Goal: Task Accomplishment & Management: Complete application form

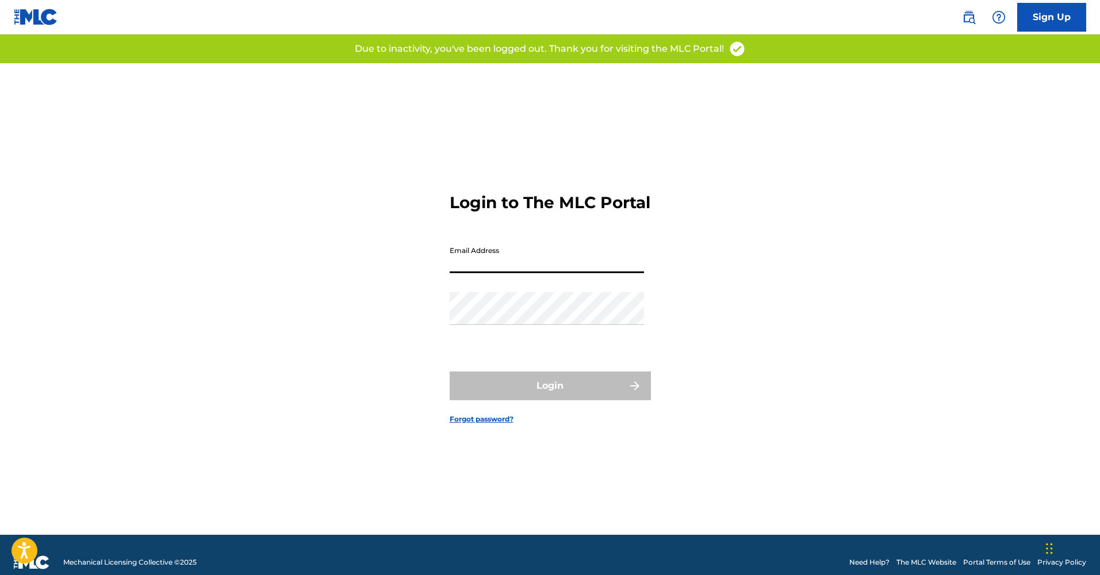
type input "[EMAIL_ADDRESS][DOMAIN_NAME]"
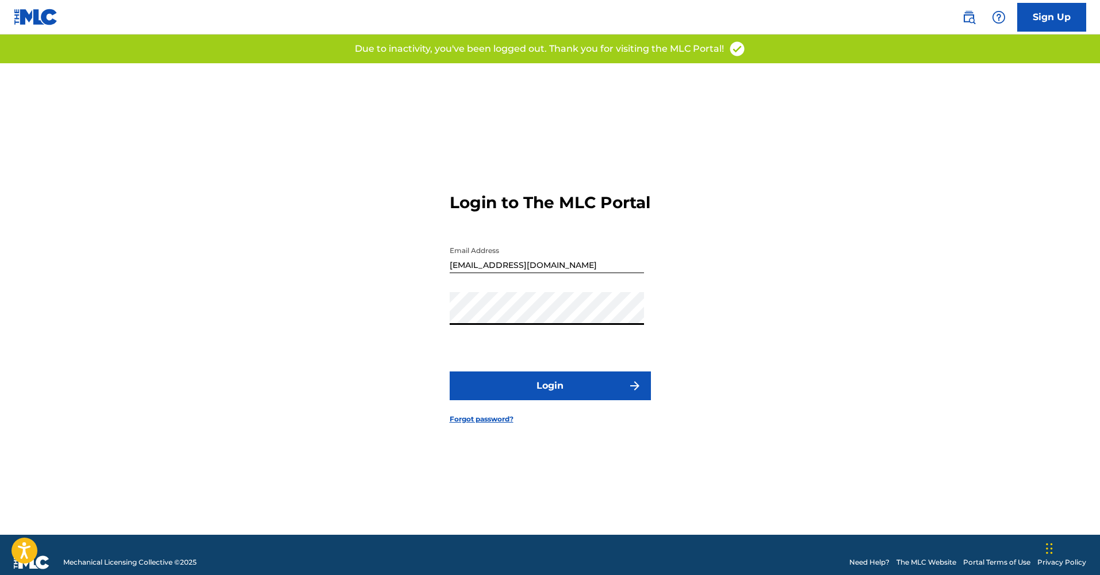
click at [542, 396] on button "Login" at bounding box center [550, 386] width 201 height 29
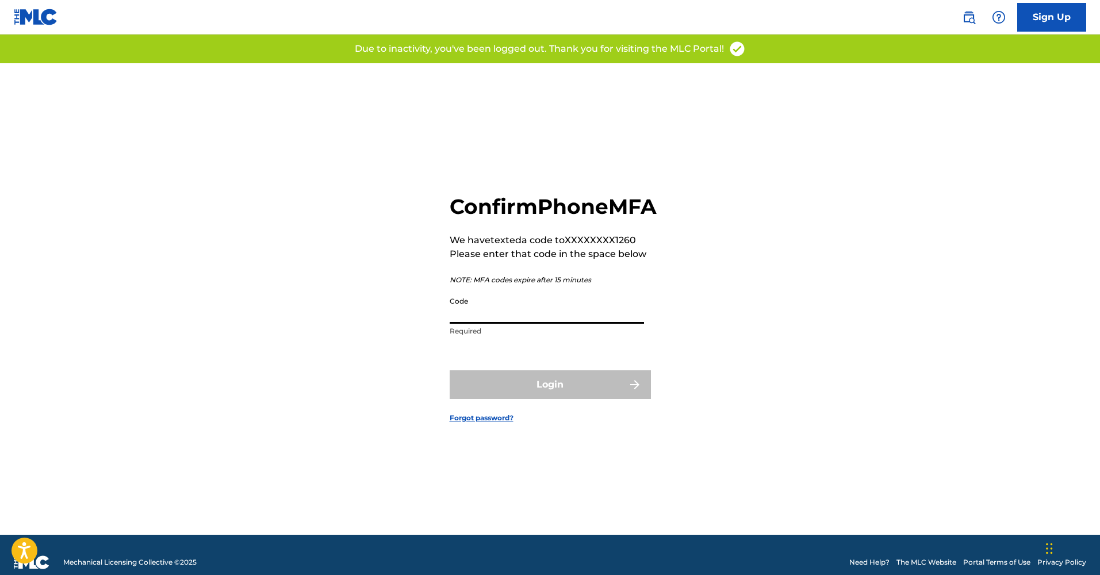
click at [537, 324] on input "Code" at bounding box center [547, 307] width 194 height 33
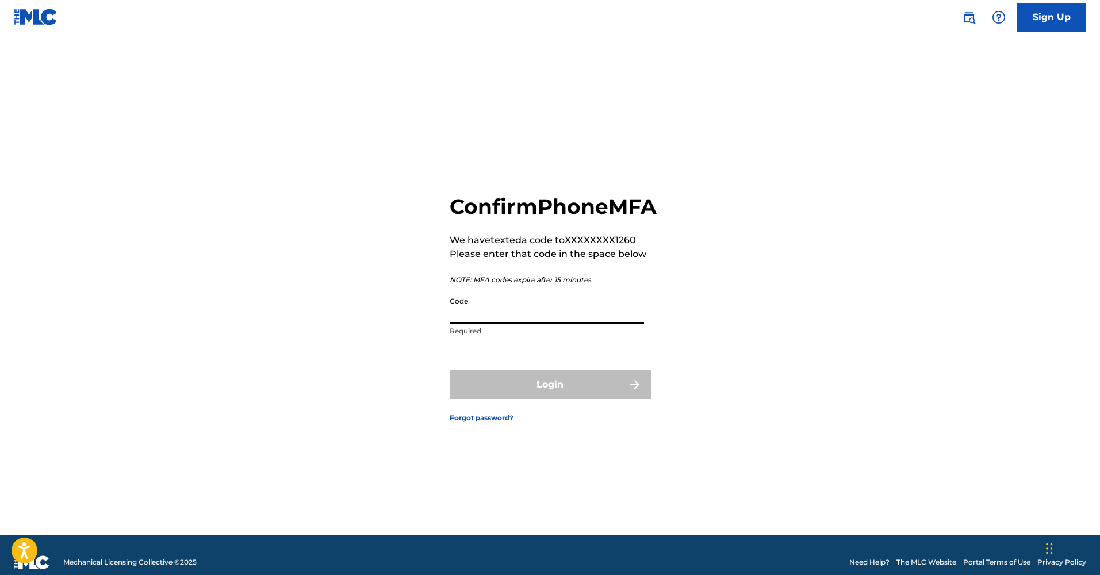
click at [531, 324] on input "Code" at bounding box center [547, 307] width 194 height 33
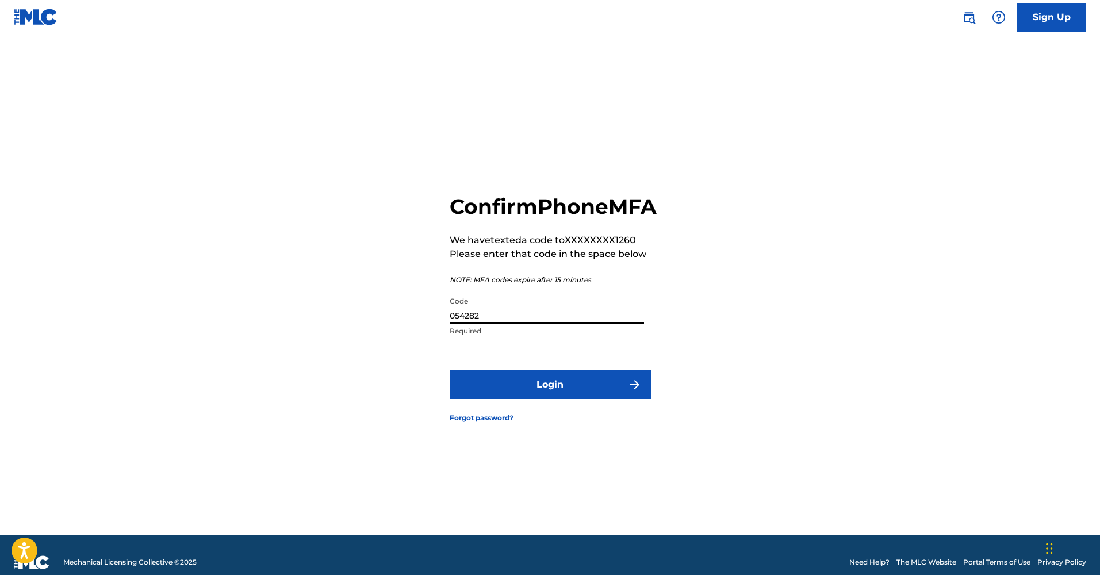
type input "054282"
click at [550, 395] on button "Login" at bounding box center [550, 384] width 201 height 29
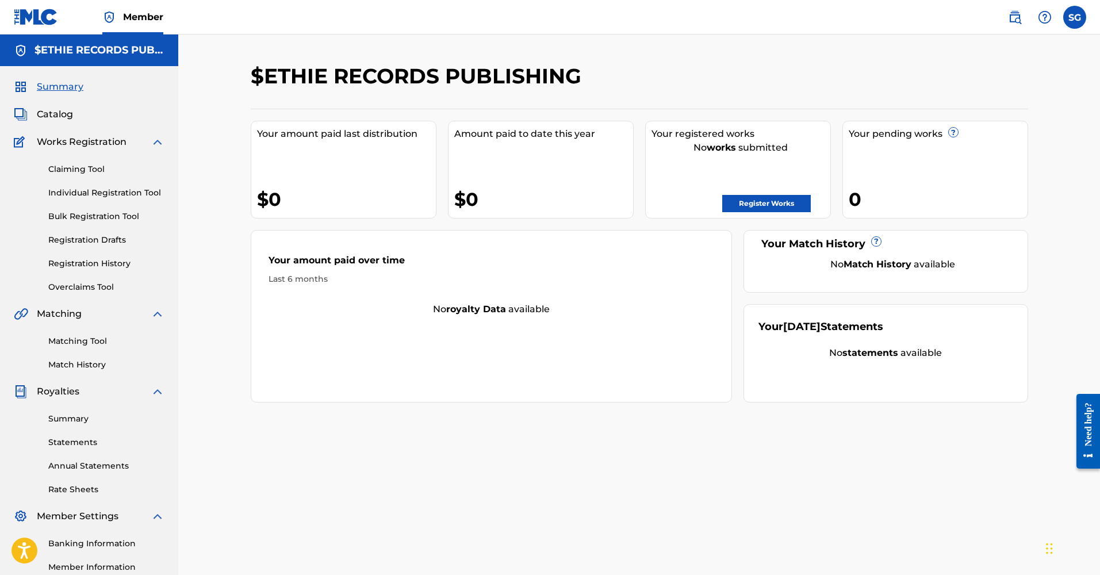
click at [68, 137] on span "Works Registration" at bounding box center [82, 142] width 90 height 14
click at [70, 167] on link "Claiming Tool" at bounding box center [106, 169] width 116 height 12
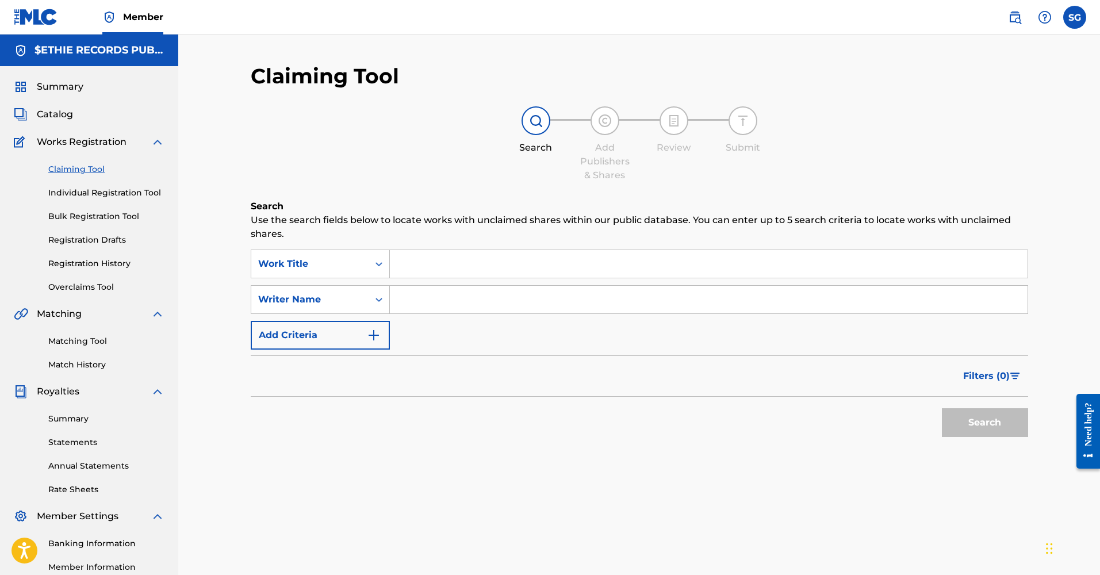
click at [457, 260] on input "Search Form" at bounding box center [709, 264] width 638 height 28
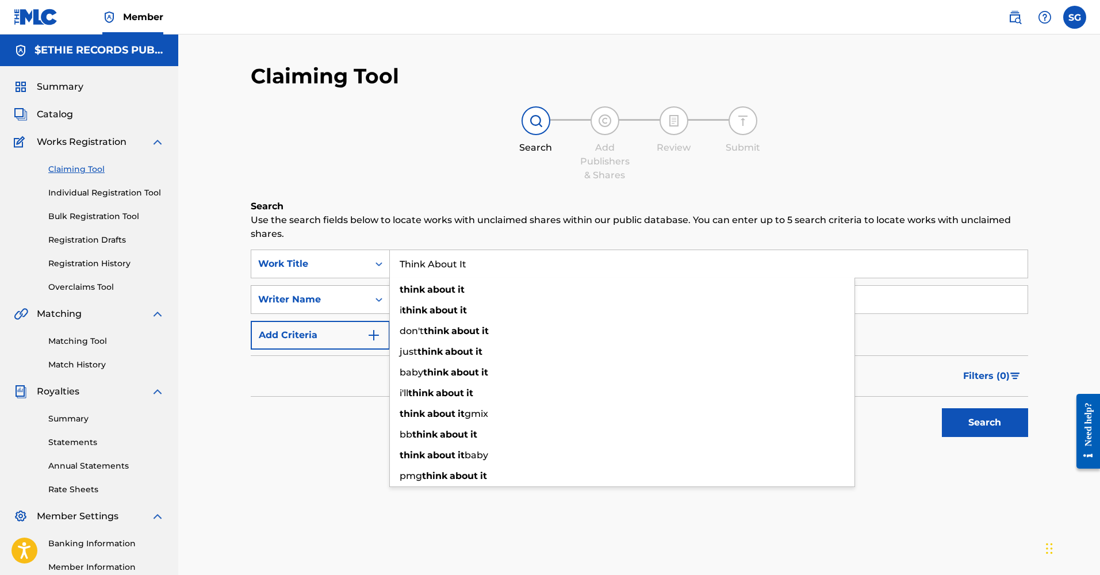
type input "Think About It"
click at [360, 288] on div "Writer Name" at bounding box center [320, 299] width 139 height 29
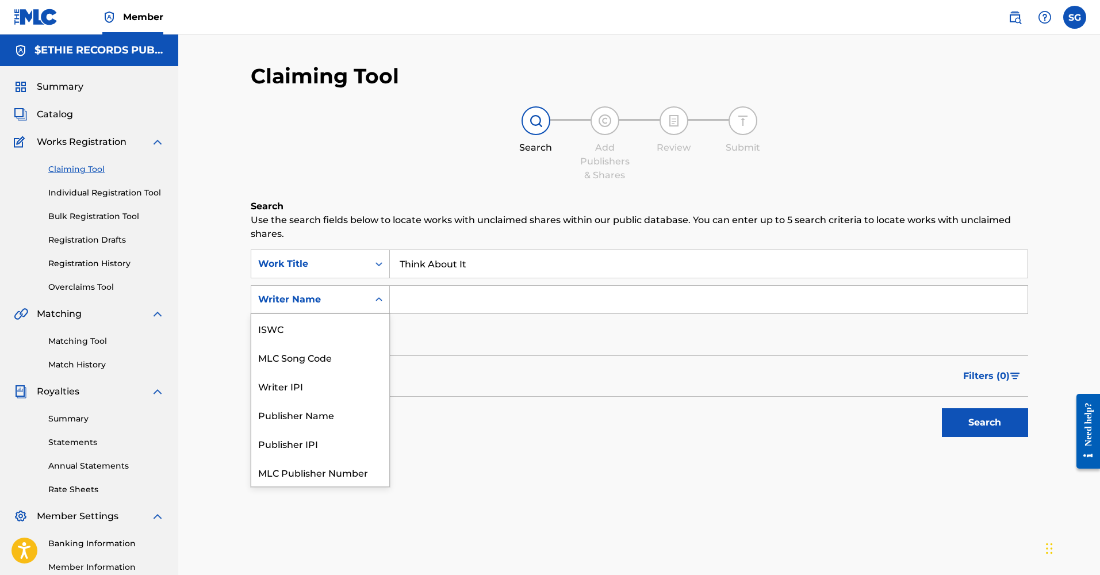
scroll to position [29, 0]
click at [419, 291] on input "Search Form" at bounding box center [709, 300] width 638 height 28
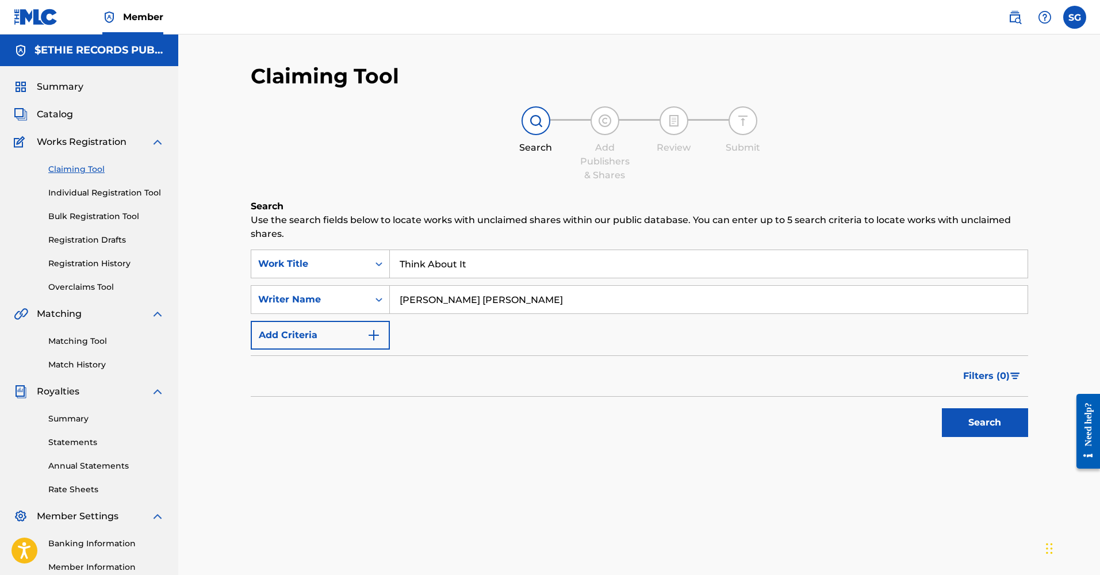
type input "[PERSON_NAME] [PERSON_NAME]"
click at [978, 431] on button "Search" at bounding box center [985, 422] width 86 height 29
click at [448, 264] on input "Think About It" at bounding box center [709, 264] width 638 height 28
click at [224, 266] on div "Claiming Tool Search Add Publishers & Shares Review Submit Search Use the searc…" at bounding box center [639, 346] width 922 height 623
click at [133, 197] on link "Individual Registration Tool" at bounding box center [106, 193] width 116 height 12
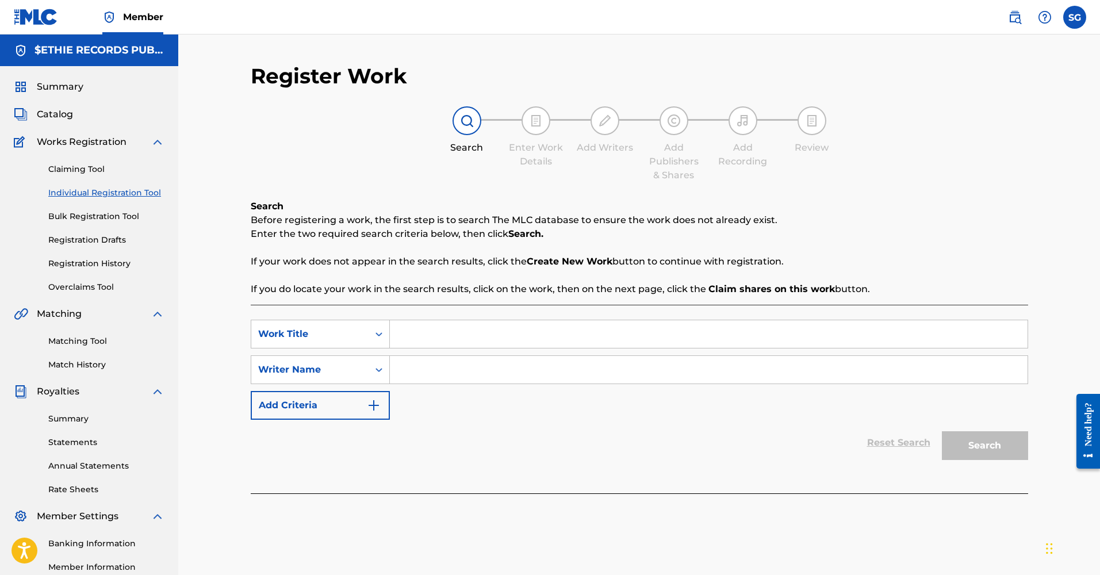
click at [473, 338] on input "Search Form" at bounding box center [709, 334] width 638 height 28
type input "Think About It"
click at [453, 361] on input "Search Form" at bounding box center [709, 370] width 638 height 28
click at [963, 446] on button "Search" at bounding box center [985, 445] width 86 height 29
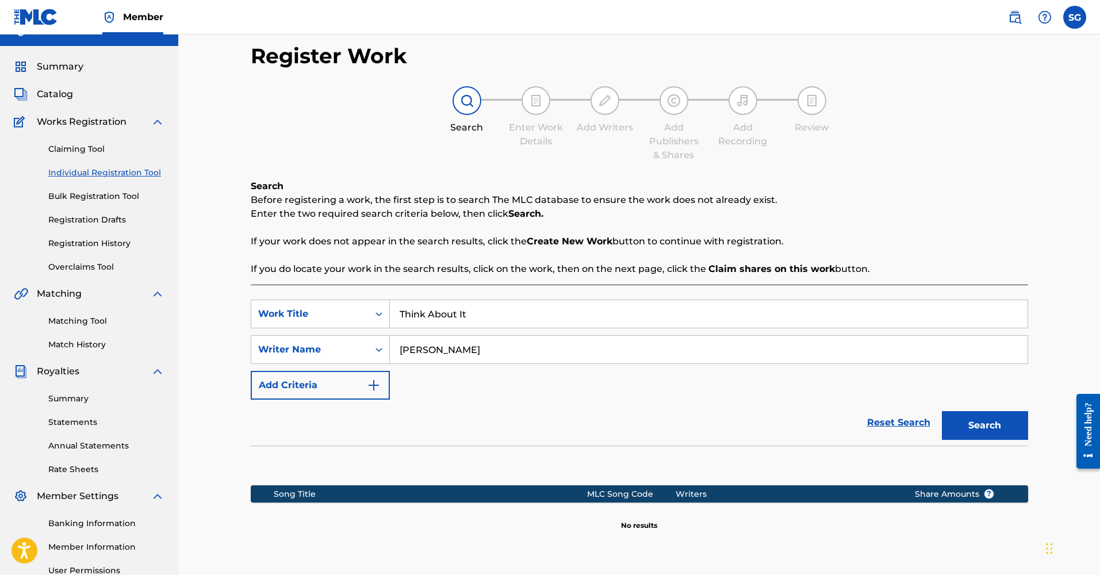
scroll to position [45, 0]
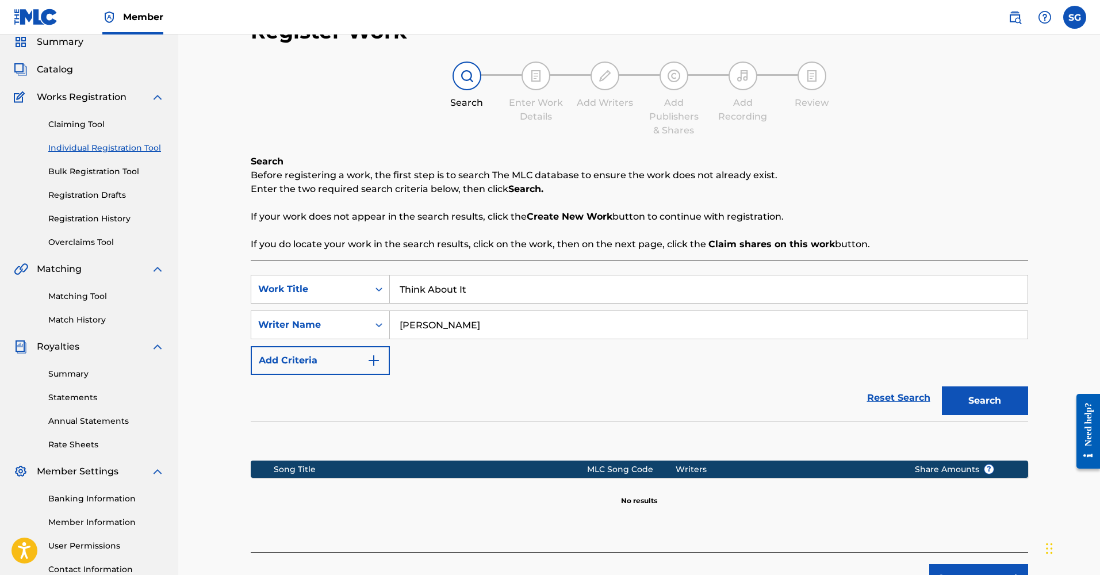
click at [478, 330] on input "[PERSON_NAME]" at bounding box center [709, 325] width 638 height 28
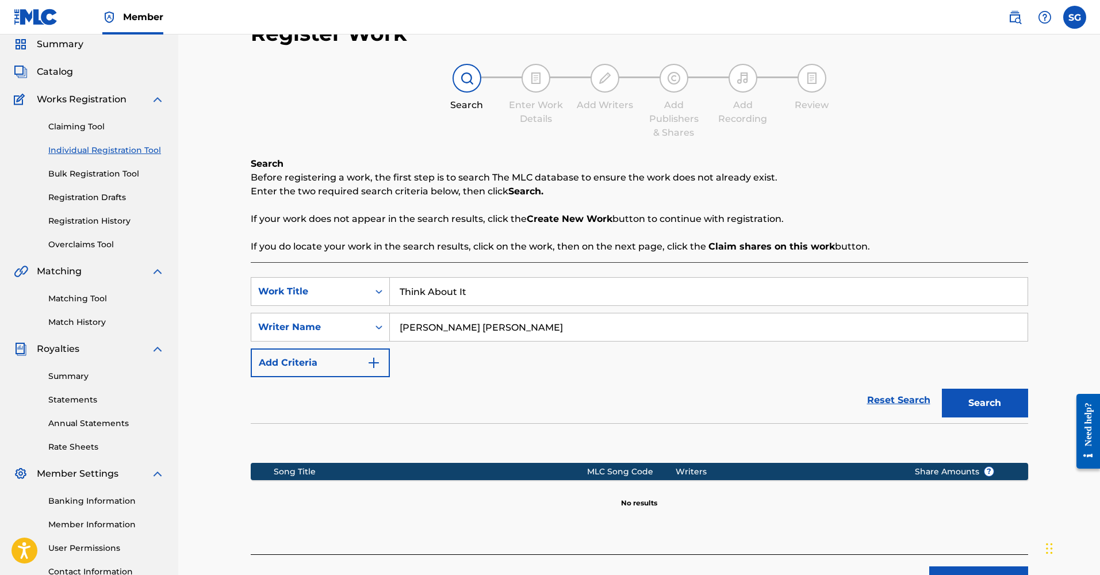
type input "[PERSON_NAME] [PERSON_NAME]"
click at [947, 397] on button "Search" at bounding box center [985, 403] width 86 height 29
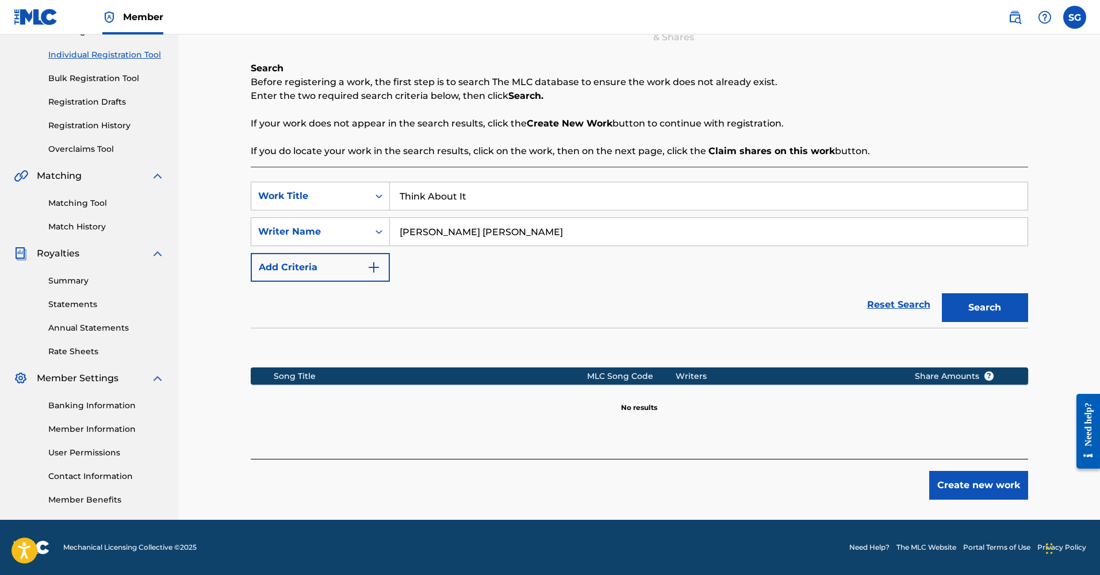
click at [356, 273] on button "Add Criteria" at bounding box center [320, 267] width 139 height 29
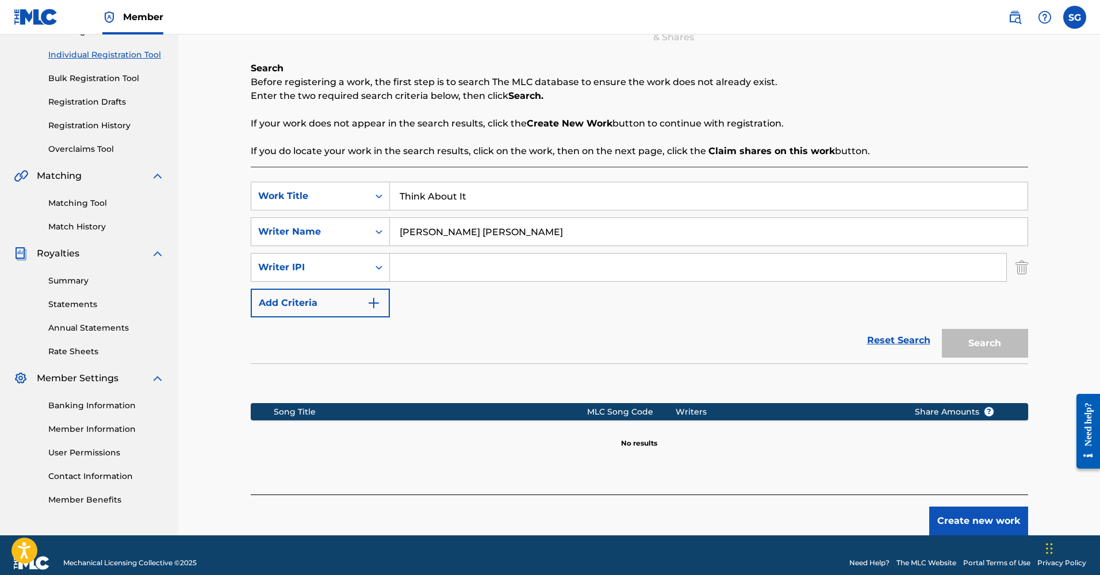
click at [347, 300] on button "Add Criteria" at bounding box center [320, 303] width 139 height 29
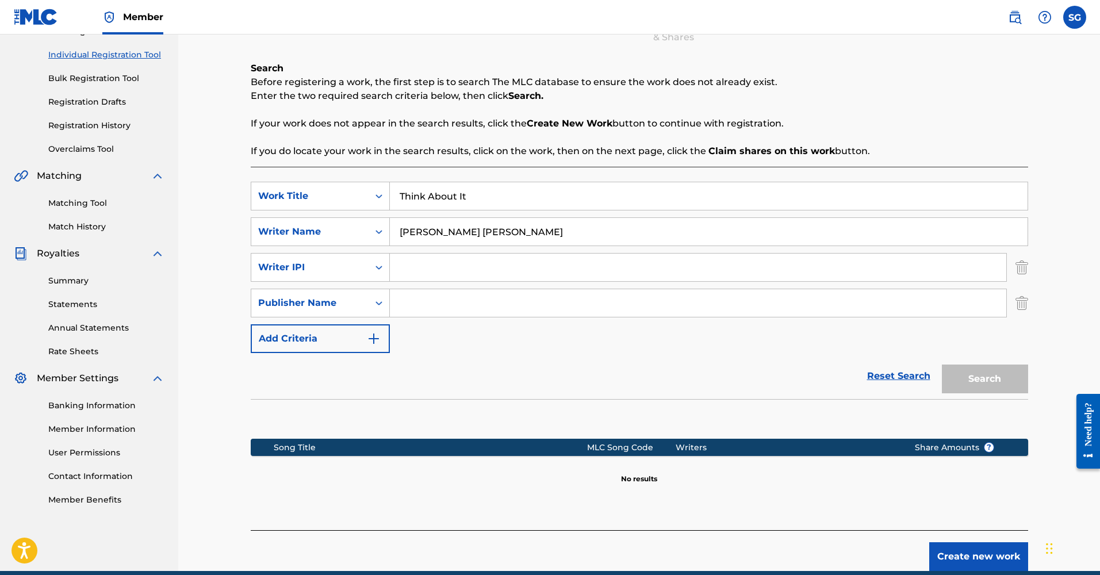
click at [409, 300] on input "Search Form" at bounding box center [698, 303] width 616 height 28
type input "$ETHIE RECORDS PUBLISHING"
drag, startPoint x: 497, startPoint y: 236, endPoint x: 366, endPoint y: 233, distance: 131.2
click at [366, 232] on div "SearchWithCriteria3ffebe7f-8de1-4a55-b0ca-b6469c5e1d66 Writer Name [PERSON_NAME…" at bounding box center [640, 231] width 778 height 29
drag, startPoint x: 416, startPoint y: 238, endPoint x: 413, endPoint y: 244, distance: 6.9
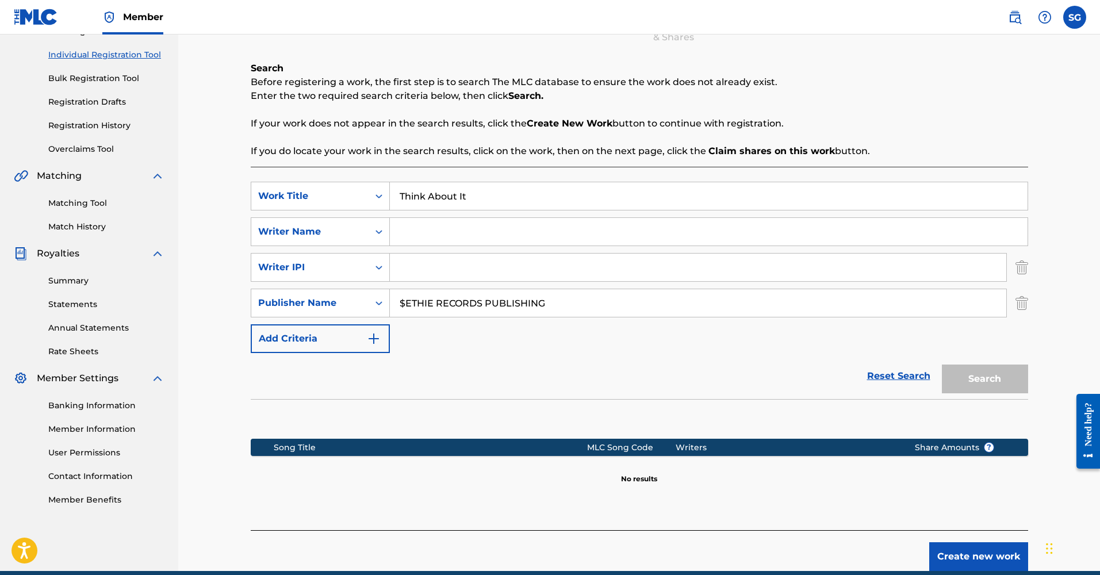
click at [415, 239] on input "Search Form" at bounding box center [709, 232] width 638 height 28
click at [408, 262] on input "Search Form" at bounding box center [698, 268] width 616 height 28
click at [440, 242] on input "Search Form" at bounding box center [709, 232] width 638 height 28
type input "T"
type input "[PERSON_NAME]"
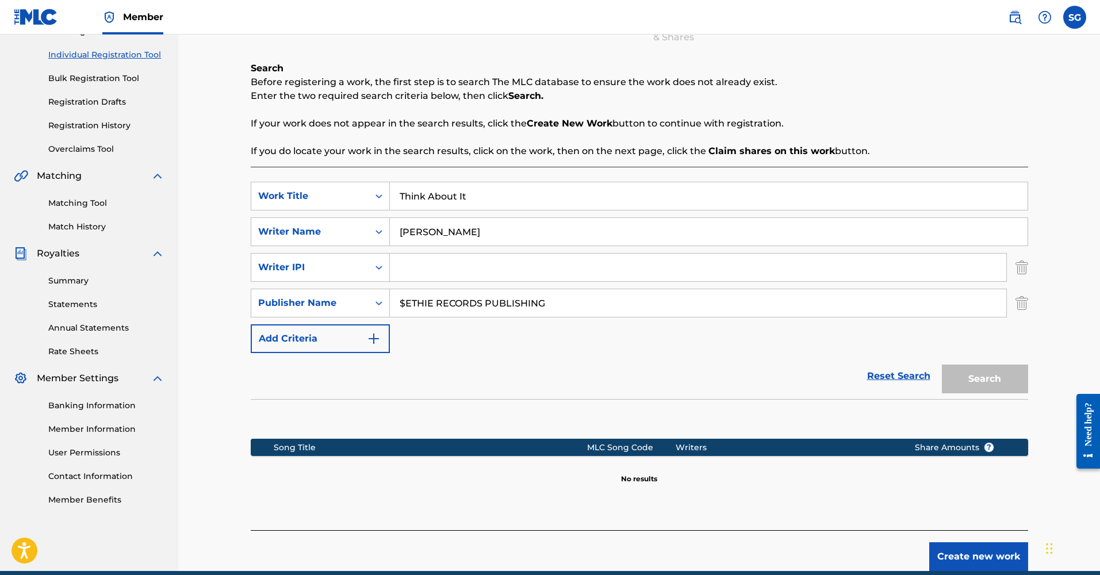
click at [577, 336] on div "SearchWithCriteriaa38d8a40-e8f3-4ee4-b9b1-96928dcba0c0 Work Title Think About I…" at bounding box center [640, 267] width 778 height 171
drag, startPoint x: 1014, startPoint y: 306, endPoint x: 1018, endPoint y: 300, distance: 7.2
click at [1014, 306] on div "SearchWithCriteria00999ddf-4736-41ec-8323-e9ecf0f98951 Publisher Name $ETHIE RE…" at bounding box center [640, 303] width 778 height 29
click at [1019, 300] on img "Search Form" at bounding box center [1022, 303] width 13 height 29
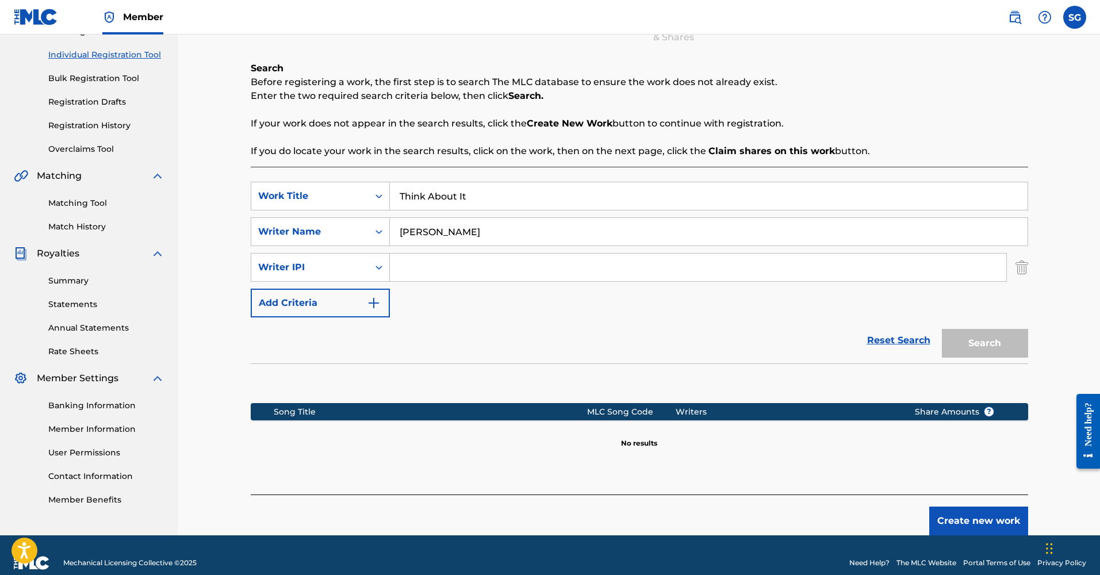
click at [1022, 273] on img "Search Form" at bounding box center [1022, 267] width 13 height 29
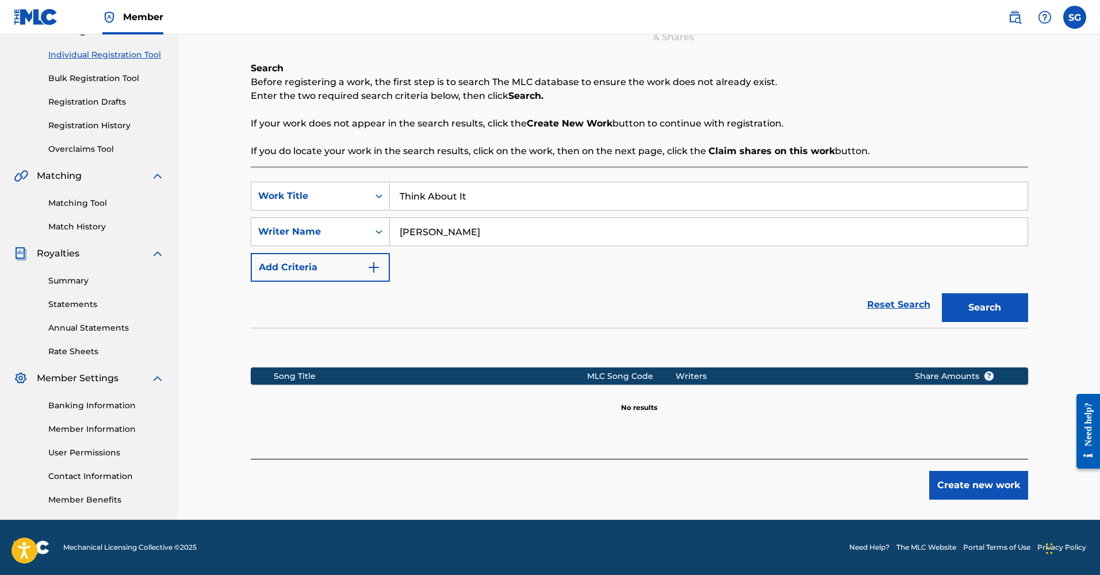
scroll to position [54, 0]
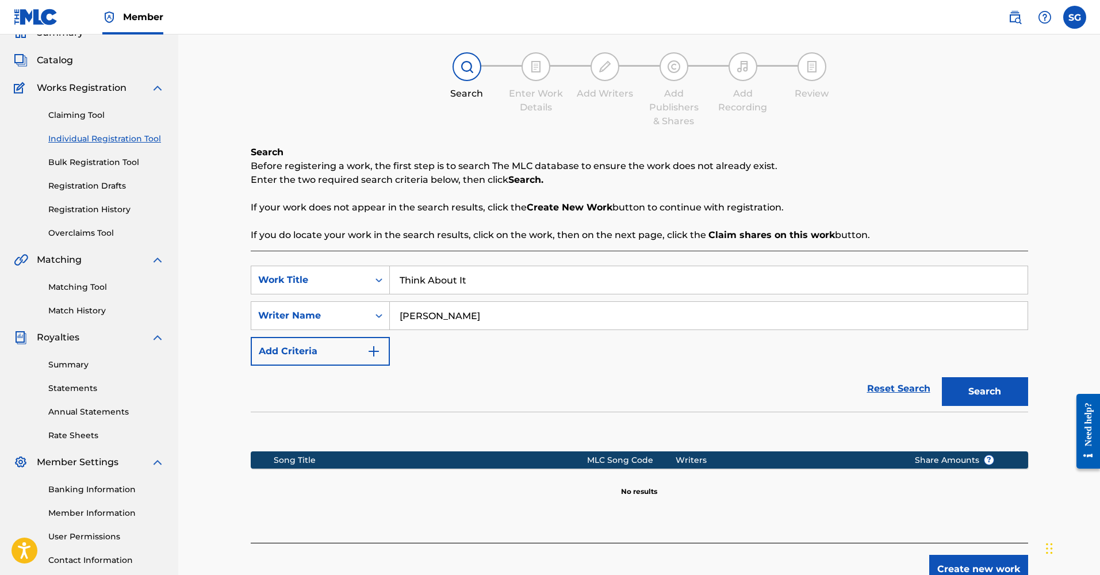
click at [94, 284] on link "Matching Tool" at bounding box center [106, 287] width 116 height 12
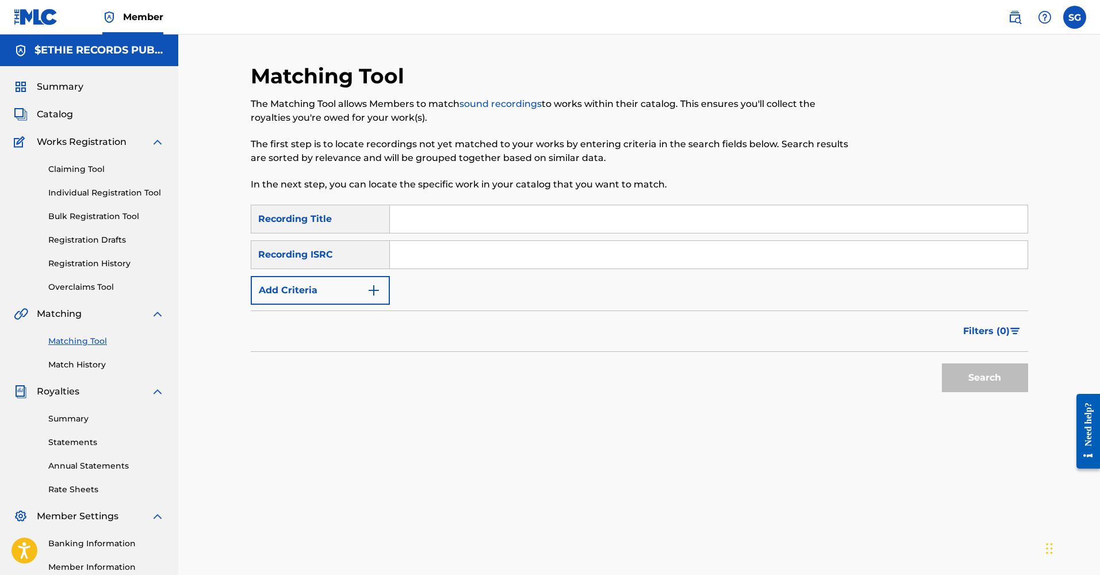
click at [474, 227] on input "Search Form" at bounding box center [709, 219] width 638 height 28
type input "Think Abut It"
click at [1004, 365] on button "Search" at bounding box center [985, 377] width 86 height 29
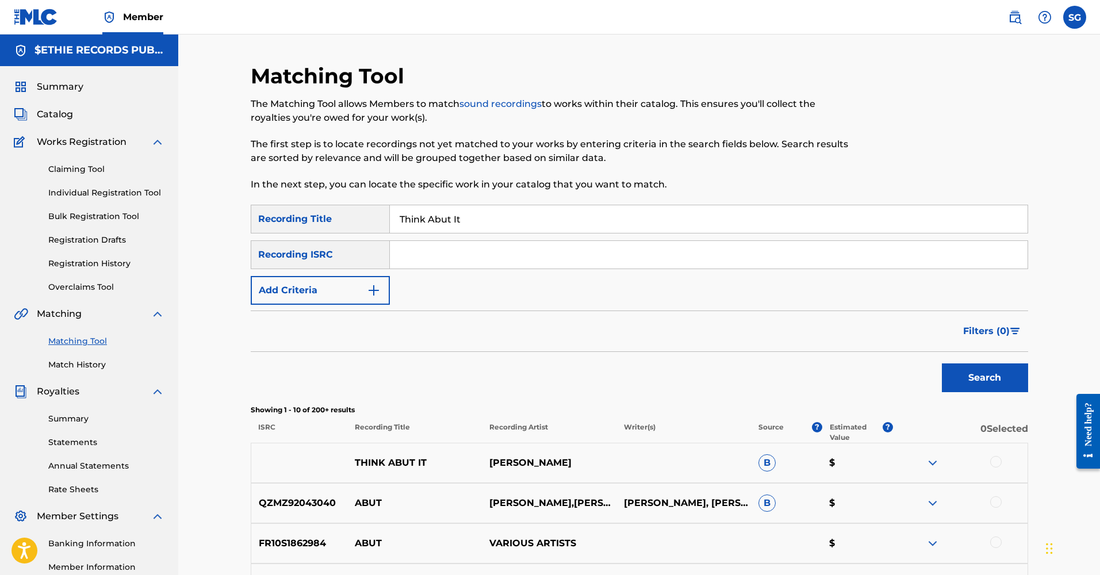
click at [351, 293] on button "Add Criteria" at bounding box center [320, 290] width 139 height 29
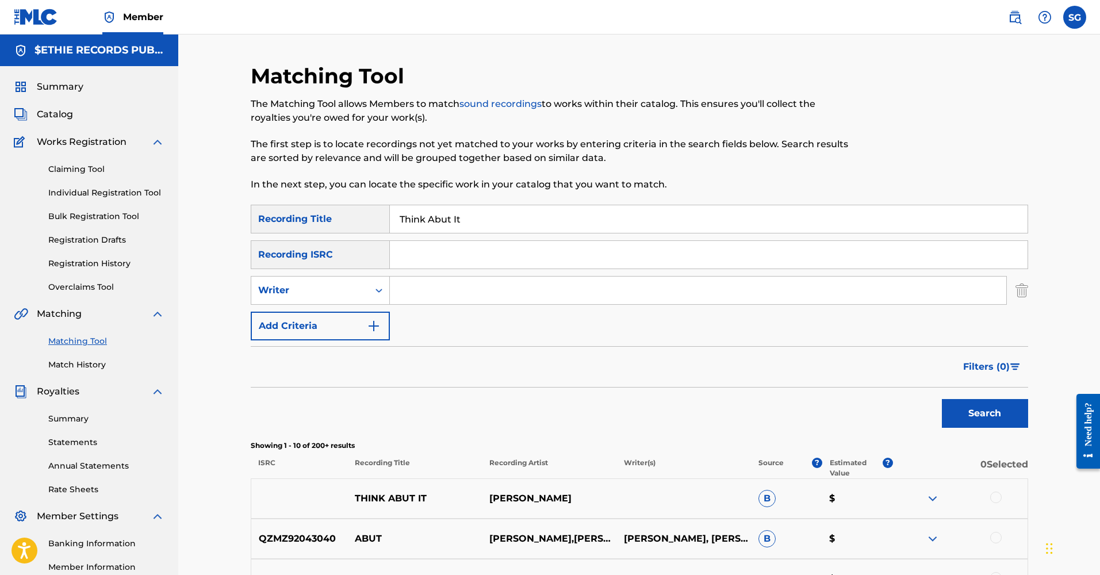
click at [422, 283] on input "Search Form" at bounding box center [698, 291] width 616 height 28
click at [987, 416] on button "Search" at bounding box center [985, 413] width 86 height 29
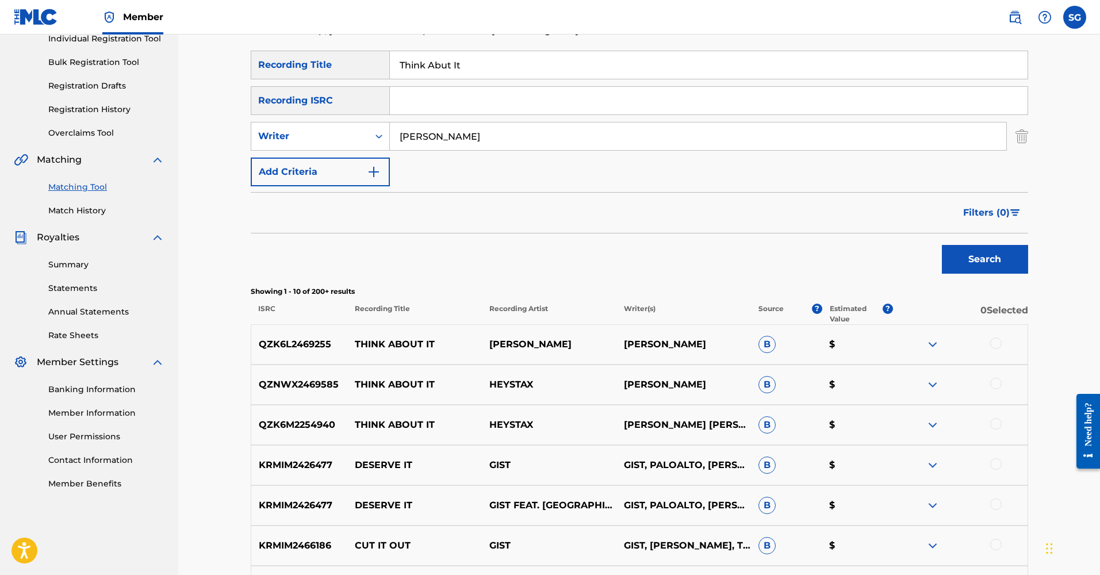
scroll to position [133, 0]
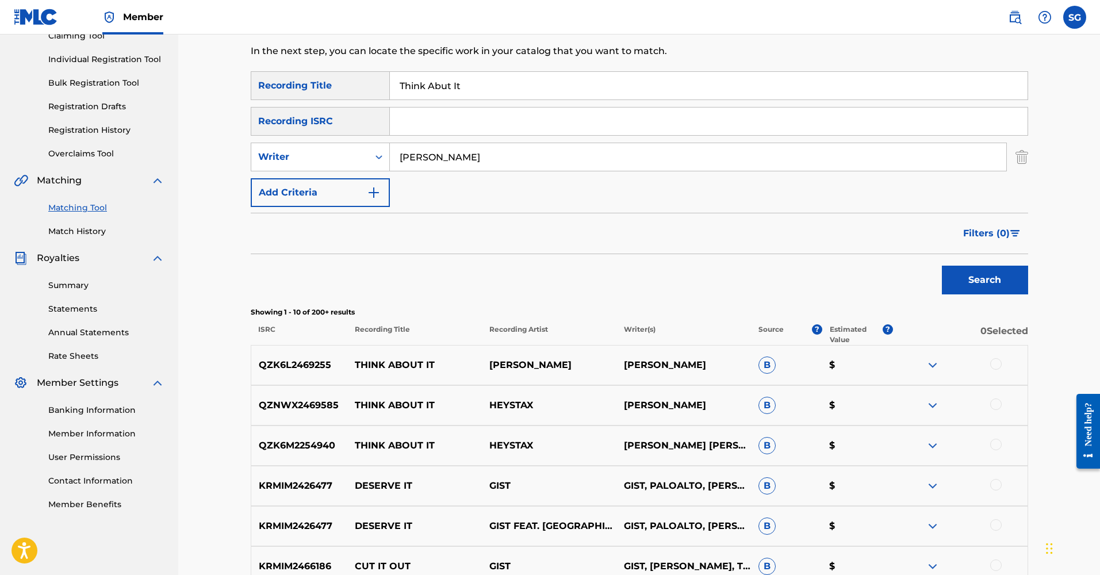
click at [427, 160] on input "[PERSON_NAME]" at bounding box center [698, 157] width 616 height 28
type input "[PERSON_NAME] [PERSON_NAME]"
click at [975, 282] on button "Search" at bounding box center [985, 280] width 86 height 29
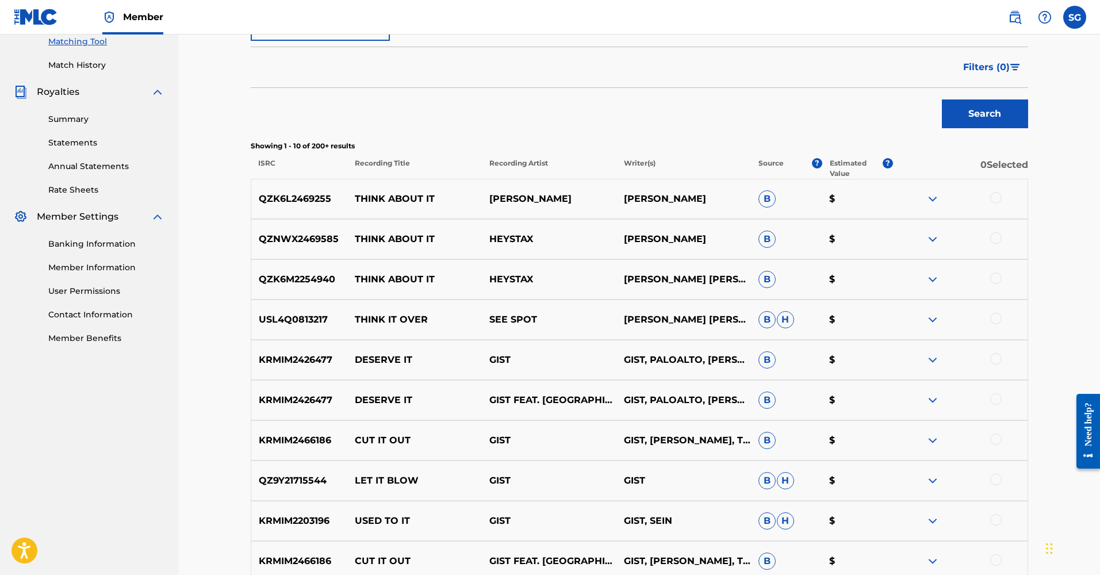
scroll to position [422, 0]
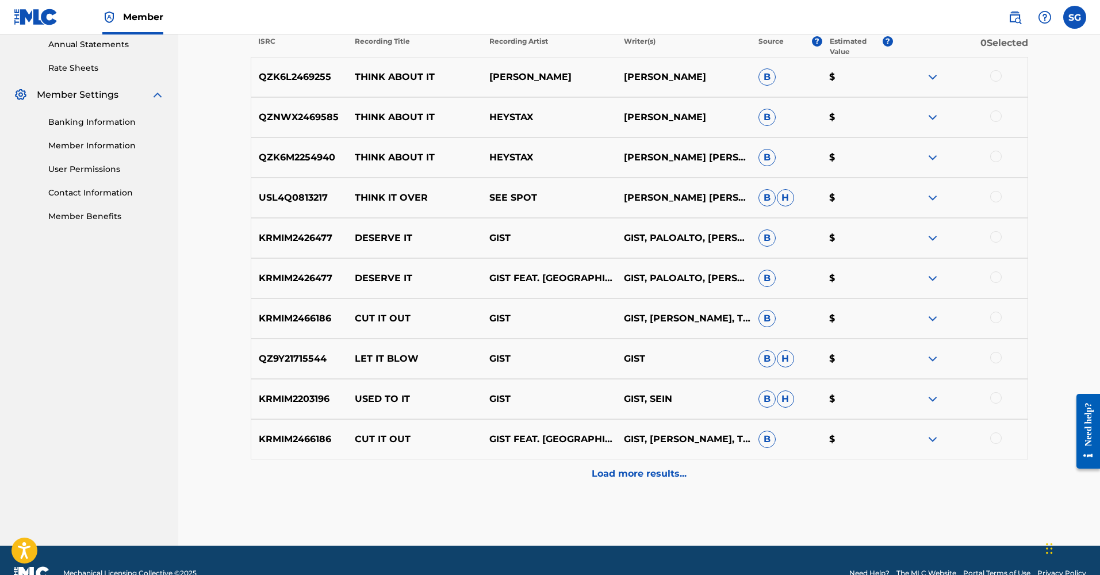
click at [661, 473] on p "Load more results..." at bounding box center [639, 474] width 95 height 14
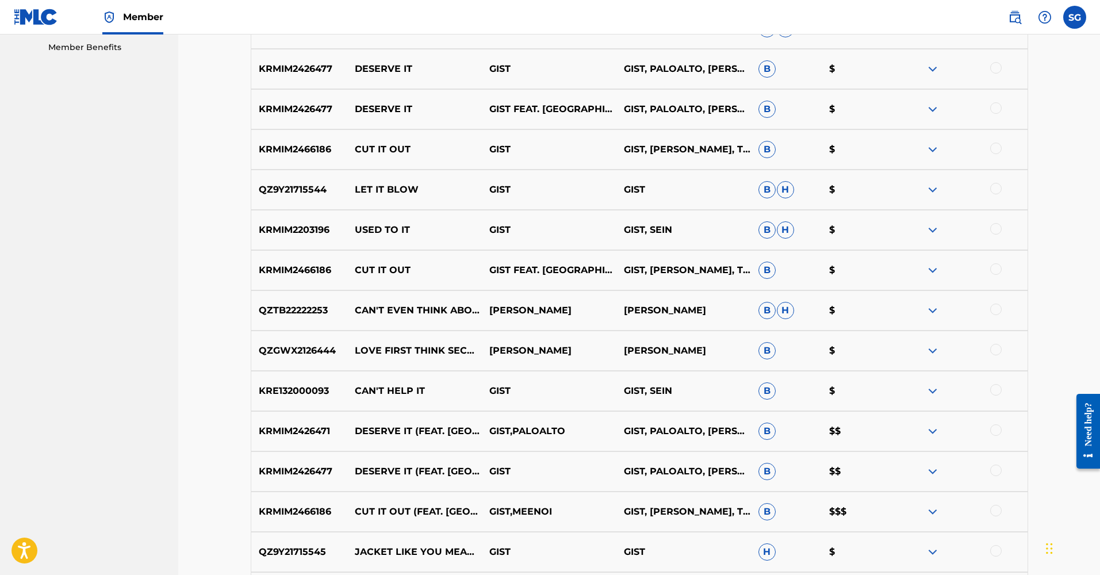
scroll to position [829, 0]
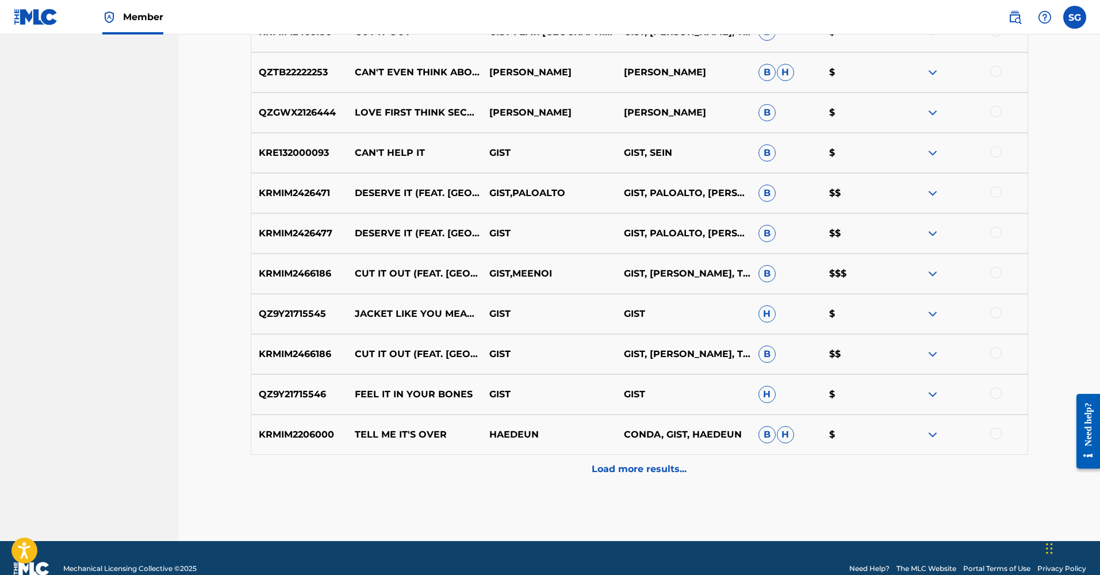
click at [623, 469] on p "Load more results..." at bounding box center [639, 469] width 95 height 14
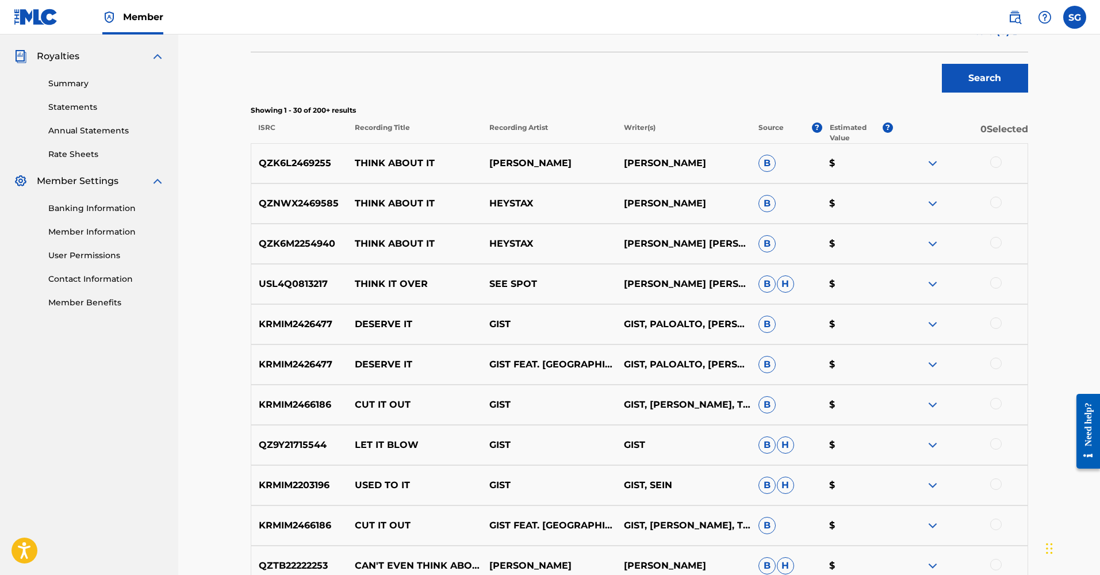
scroll to position [0, 0]
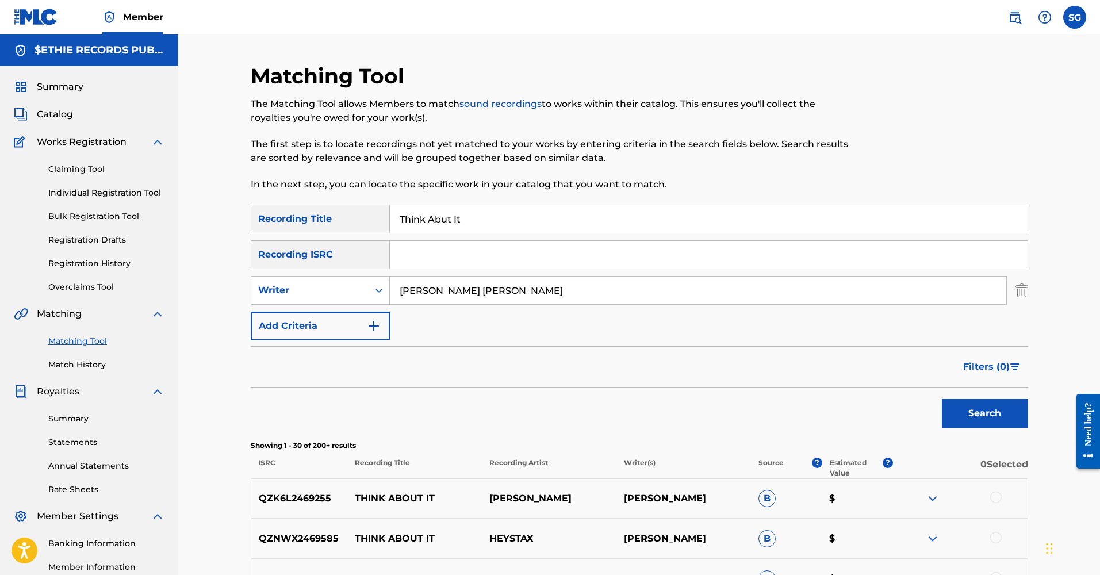
click at [442, 220] on input "Think Abut It" at bounding box center [709, 219] width 638 height 28
type input "Think About It"
click at [994, 420] on button "Search" at bounding box center [985, 413] width 86 height 29
click at [366, 331] on button "Add Criteria" at bounding box center [320, 326] width 139 height 29
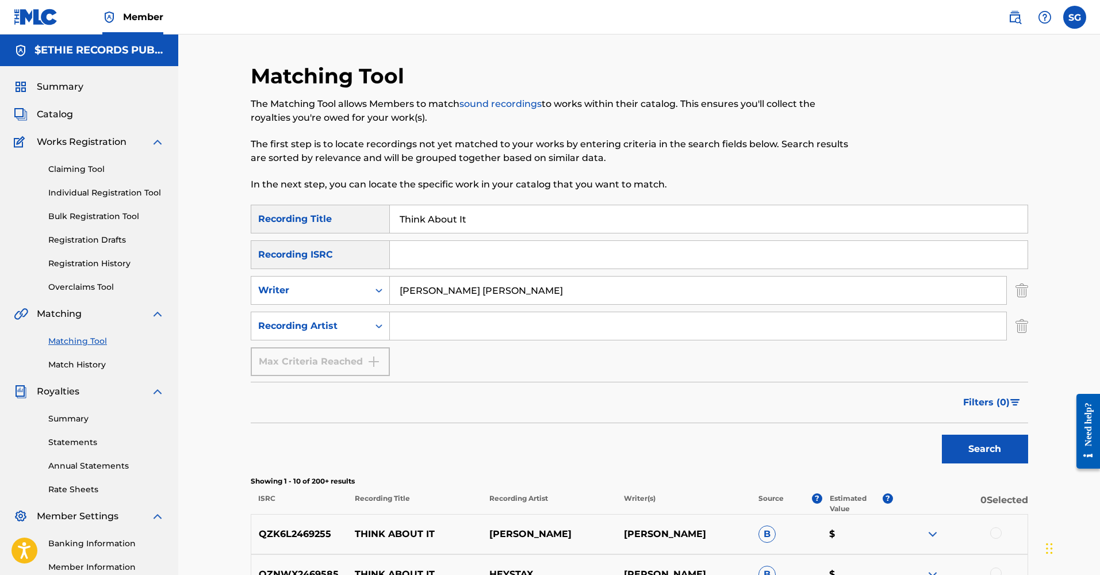
click at [422, 329] on input "Search Form" at bounding box center [698, 326] width 616 height 28
type input "$ethie"
click at [970, 449] on button "Search" at bounding box center [985, 449] width 86 height 29
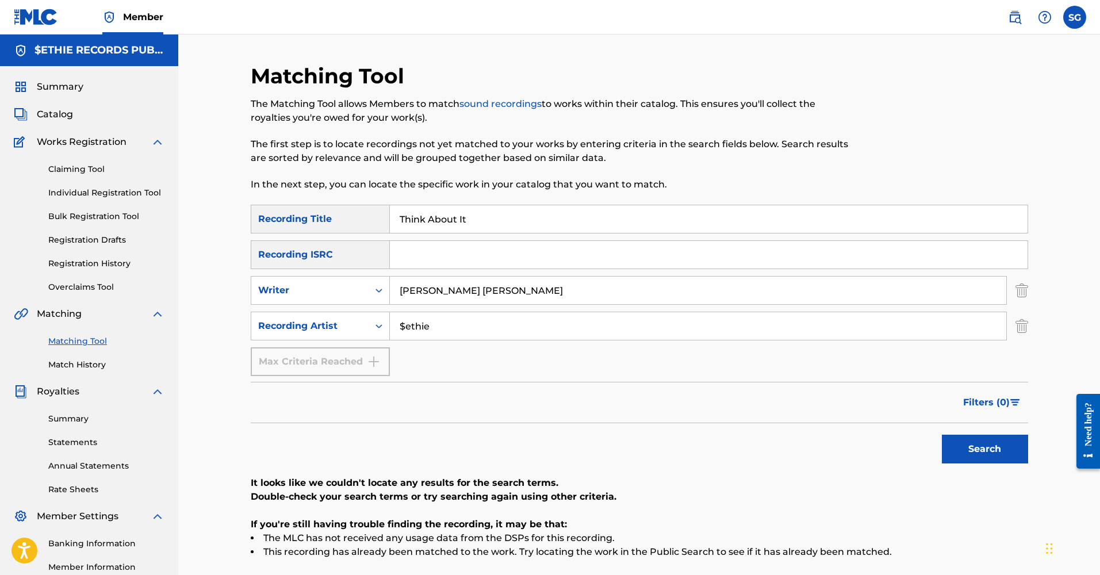
click at [145, 153] on div "Claiming Tool Individual Registration Tool Bulk Registration Tool Registration …" at bounding box center [89, 221] width 151 height 144
click at [90, 118] on div "Catalog" at bounding box center [89, 115] width 151 height 14
click at [76, 112] on div "Catalog" at bounding box center [89, 115] width 151 height 14
click at [63, 115] on span "Catalog" at bounding box center [55, 115] width 36 height 14
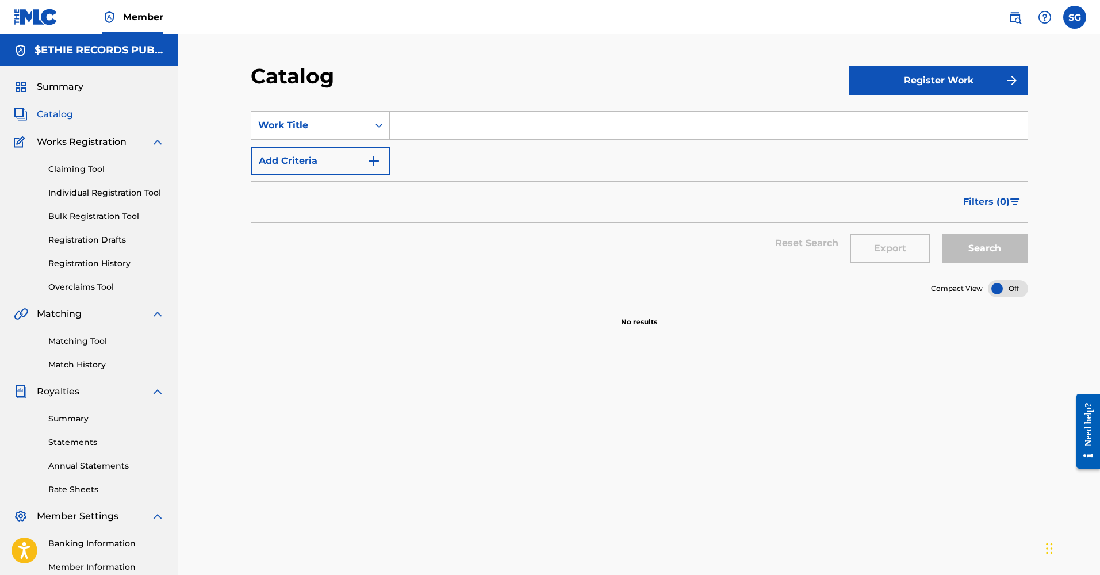
click at [523, 130] on input "Search Form" at bounding box center [709, 126] width 638 height 28
type input "Think About It"
click at [972, 234] on button "Search" at bounding box center [985, 248] width 86 height 29
click at [974, 245] on div "Search" at bounding box center [982, 243] width 92 height 41
click at [974, 246] on button "Search" at bounding box center [985, 248] width 86 height 29
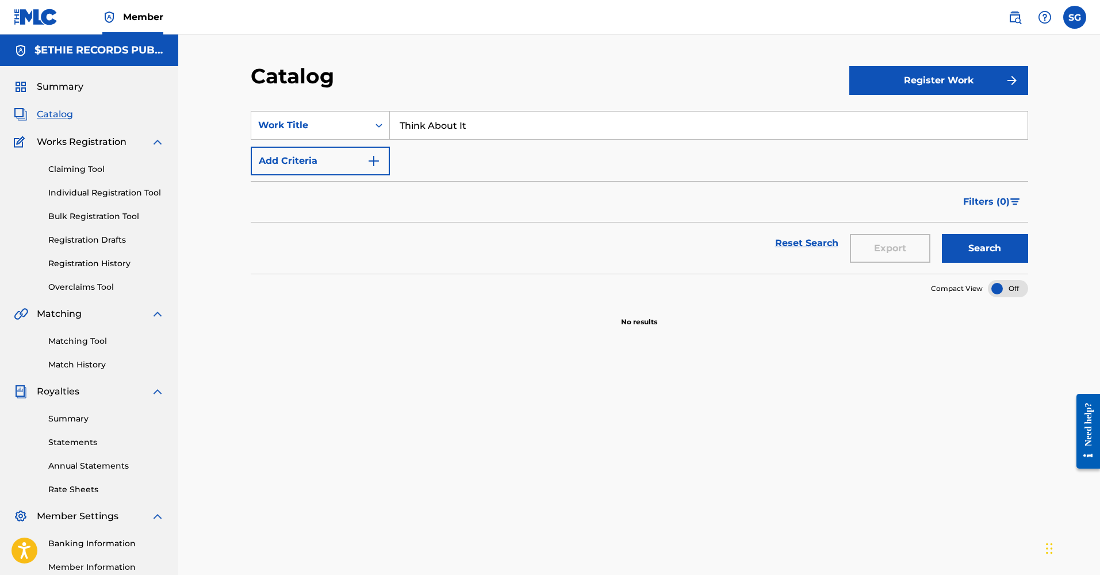
click at [889, 85] on button "Register Work" at bounding box center [938, 80] width 179 height 29
click at [899, 119] on link "Individual" at bounding box center [938, 118] width 179 height 28
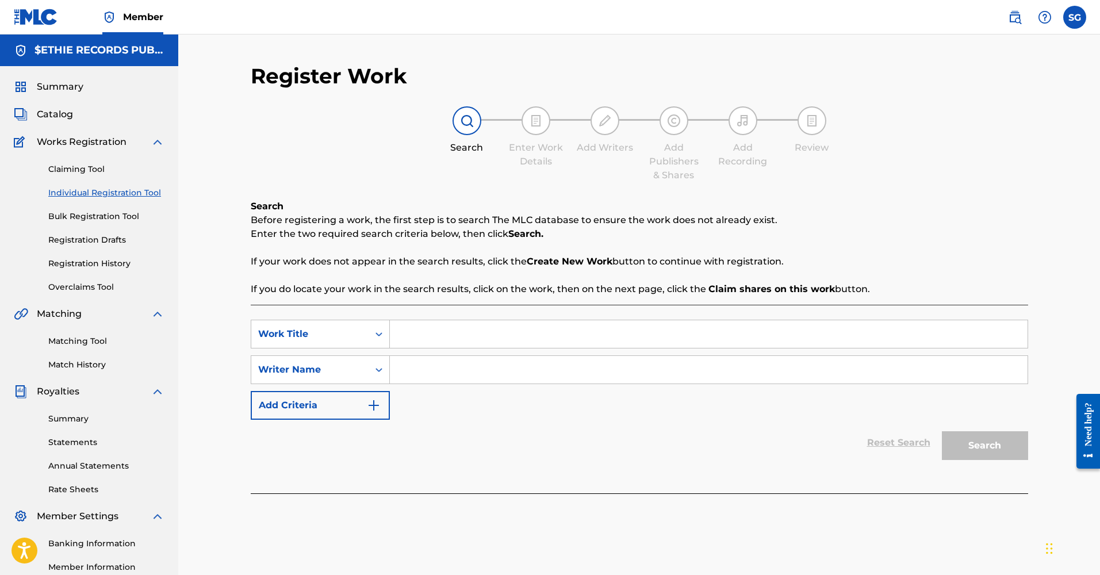
click at [481, 319] on div "SearchWithCriteriaa38d8a40-e8f3-4ee4-b9b1-96928dcba0c0 Work Title SearchWithCri…" at bounding box center [640, 399] width 778 height 189
click at [468, 332] on input "Search Form" at bounding box center [709, 334] width 638 height 28
type input "Think About It"
click at [480, 361] on input "Search Form" at bounding box center [709, 370] width 638 height 28
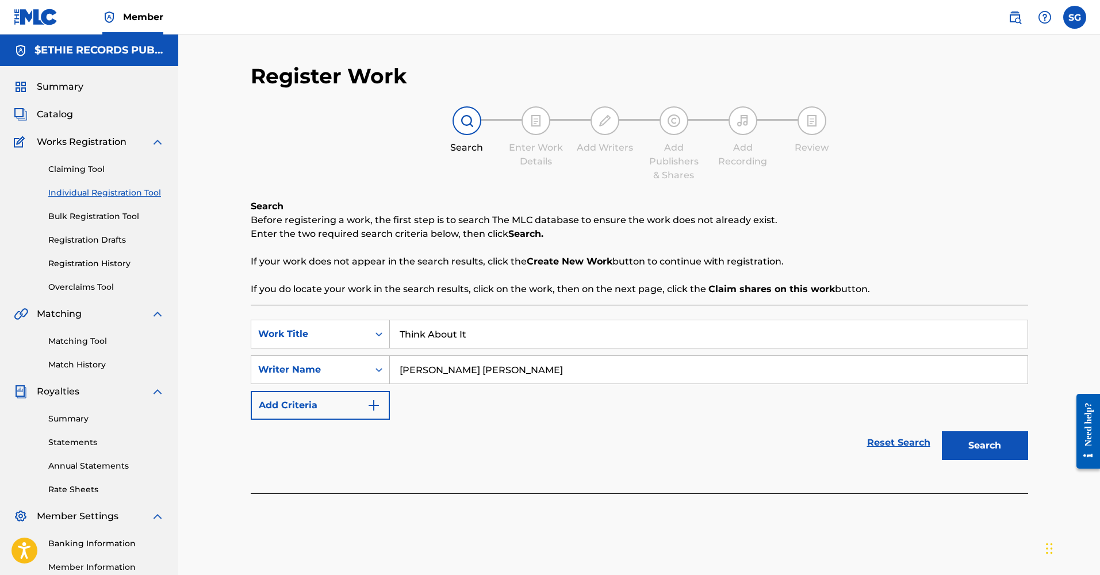
type input "[PERSON_NAME] [PERSON_NAME]"
click at [961, 445] on button "Search" at bounding box center [985, 445] width 86 height 29
